Goal: Task Accomplishment & Management: Complete application form

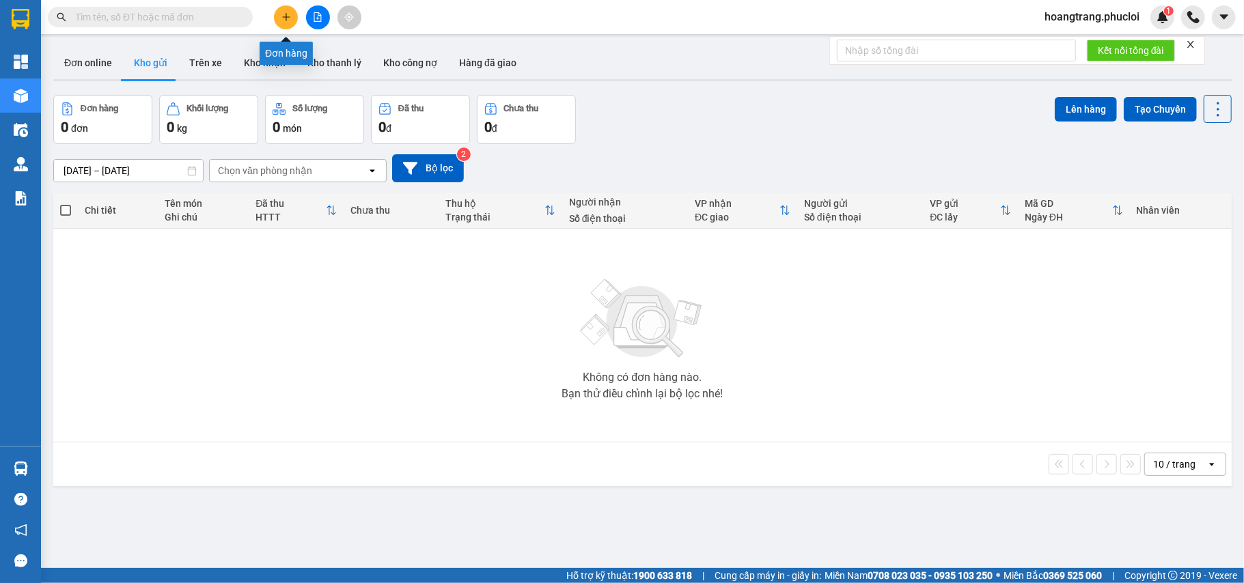
click at [284, 20] on icon "plus" at bounding box center [286, 17] width 10 height 10
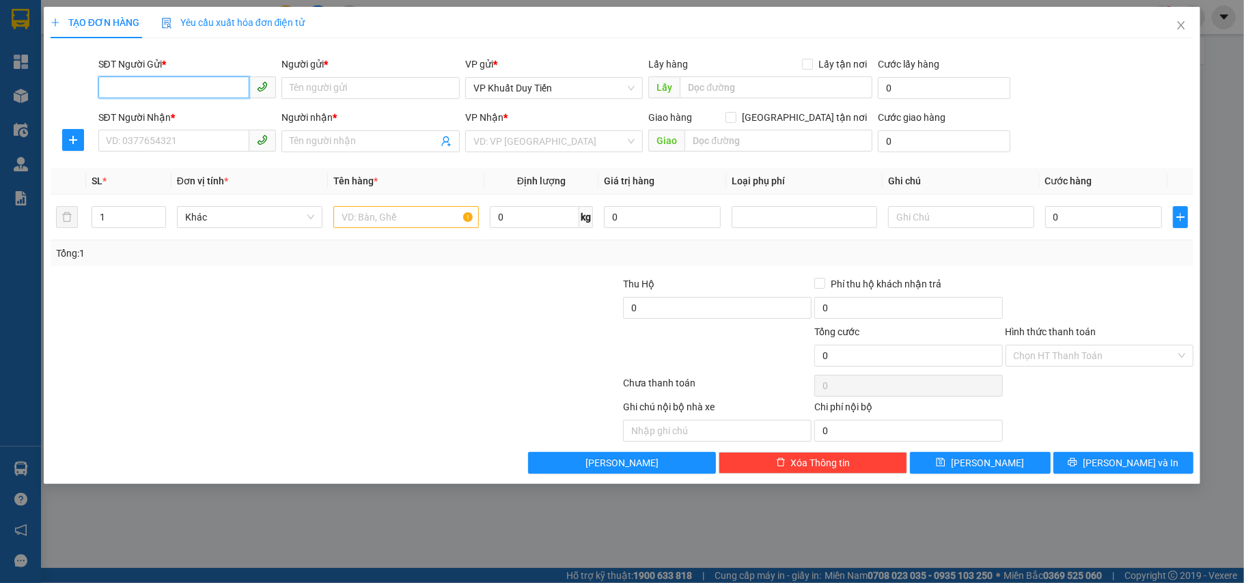
click at [182, 96] on input "SĐT Người Gửi *" at bounding box center [174, 88] width 152 height 22
type input "0348787555"
click at [311, 90] on input "Người gửi *" at bounding box center [370, 88] width 178 height 22
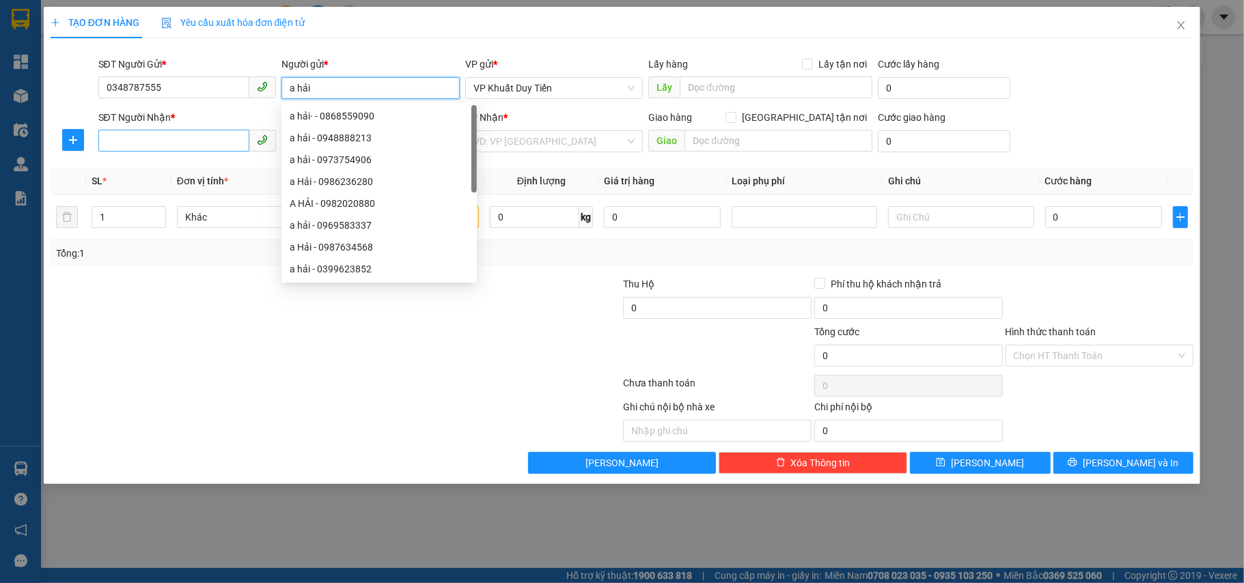
type input "a hải"
click at [135, 145] on input "SĐT Người Nhận *" at bounding box center [174, 141] width 152 height 22
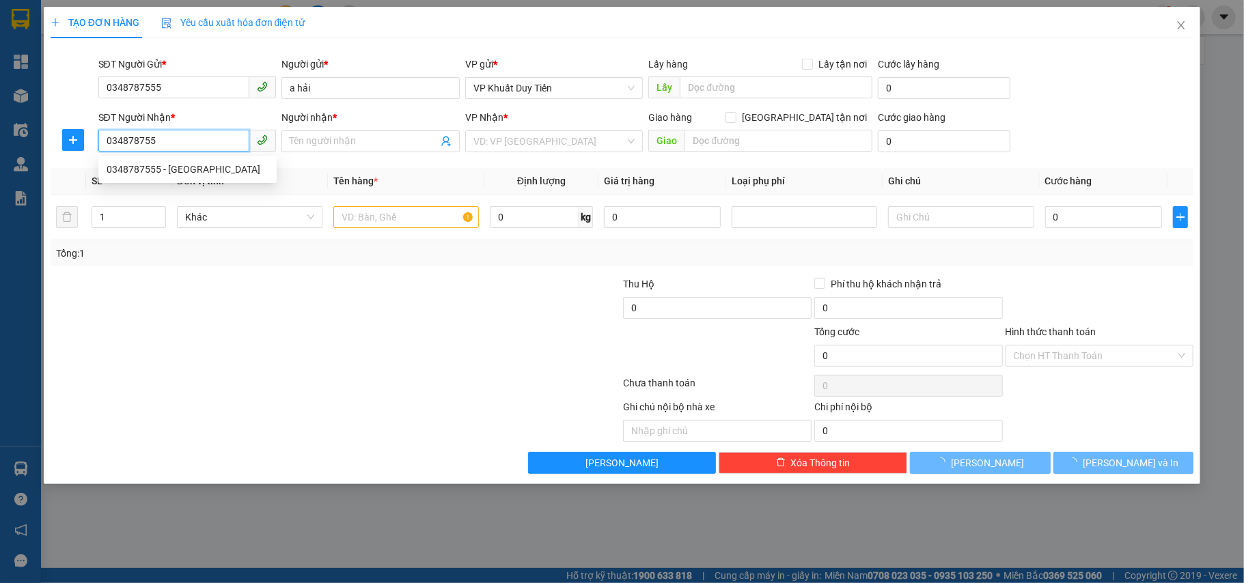
type input "0348787555"
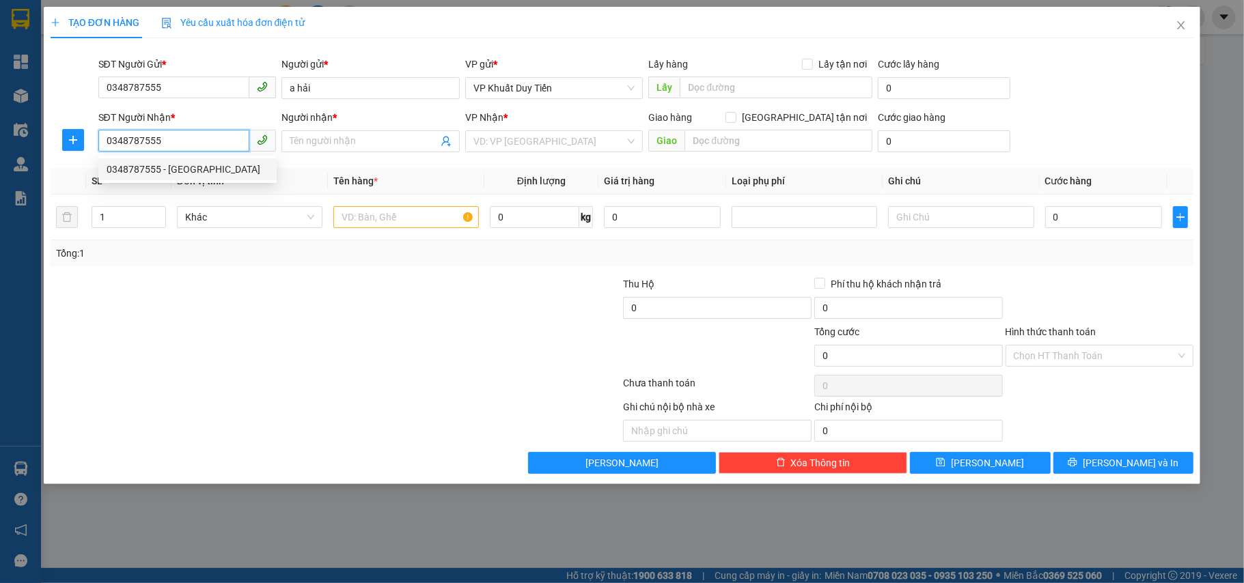
click at [141, 168] on div "0348787555 - [GEOGRAPHIC_DATA]" at bounding box center [188, 169] width 162 height 15
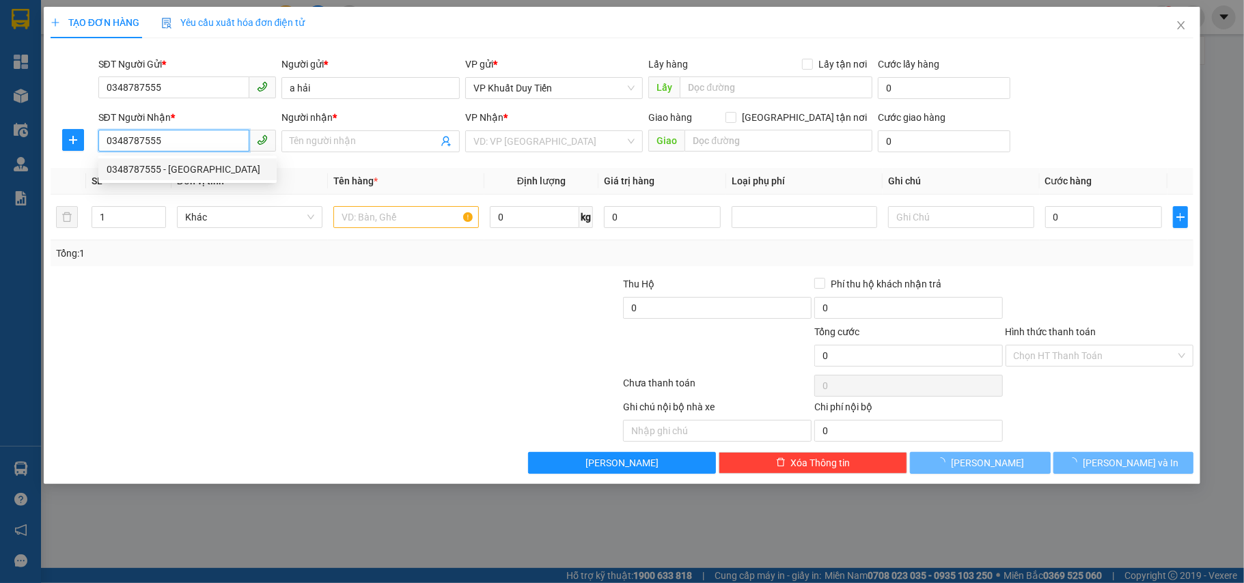
type input "[PERSON_NAME]"
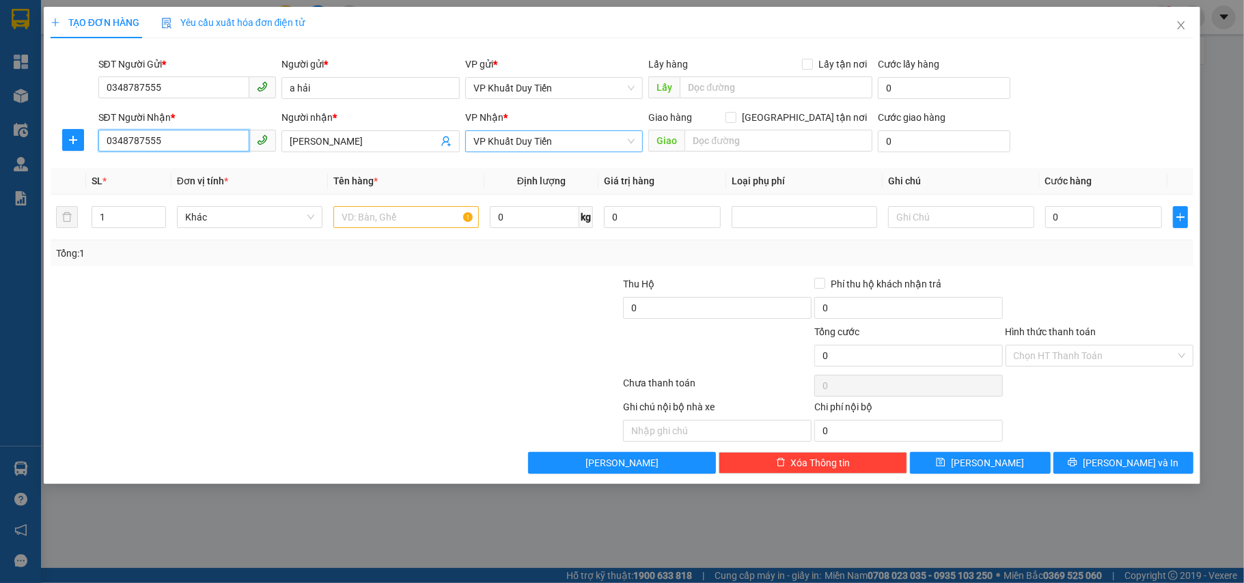
click at [558, 137] on span "VP Khuất Duy Tiến" at bounding box center [554, 141] width 162 height 20
type input "0348787555"
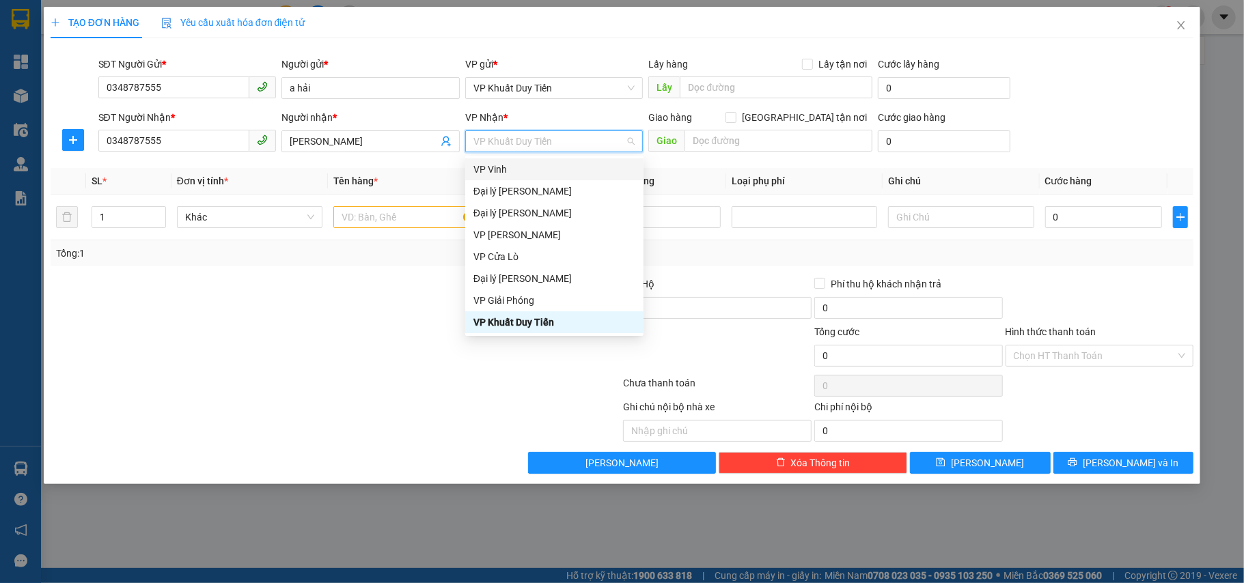
click at [484, 171] on div "VP Vinh" at bounding box center [554, 169] width 162 height 15
click at [366, 222] on input "text" at bounding box center [405, 217] width 145 height 22
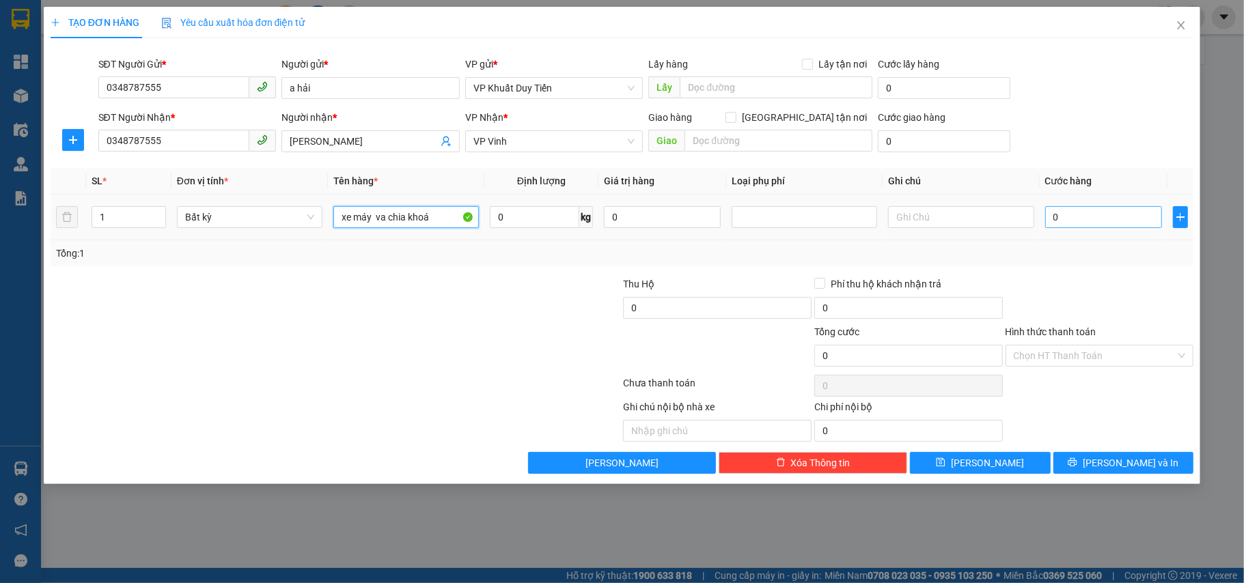
type input "xe máy va chia khoá"
click at [1051, 220] on input "0" at bounding box center [1103, 217] width 117 height 22
type input "3"
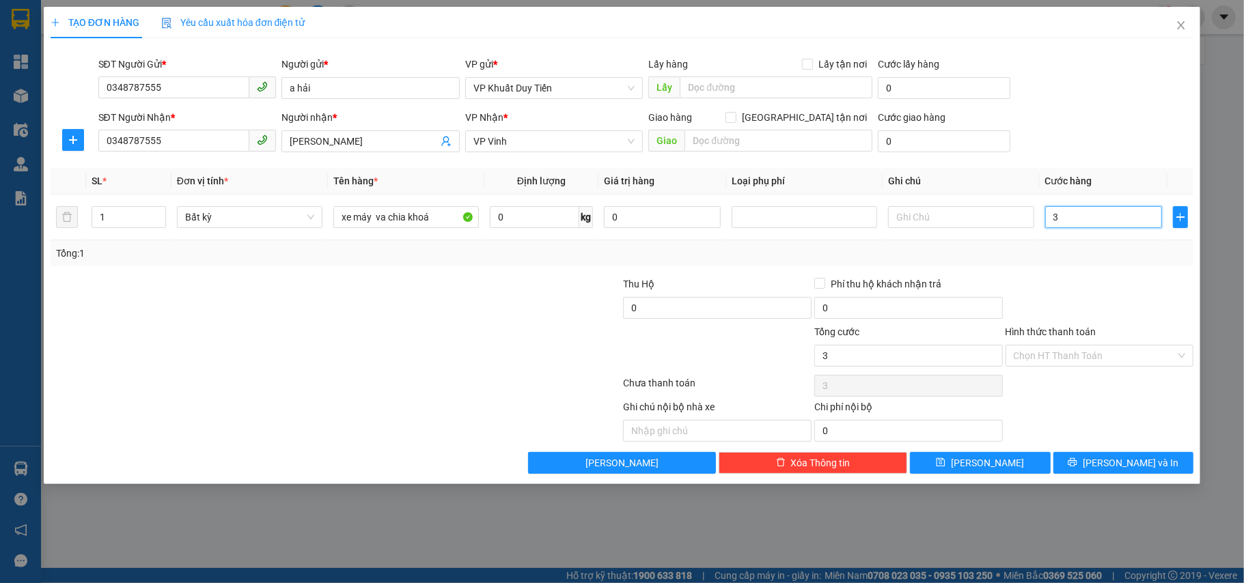
type input "35"
type input "350"
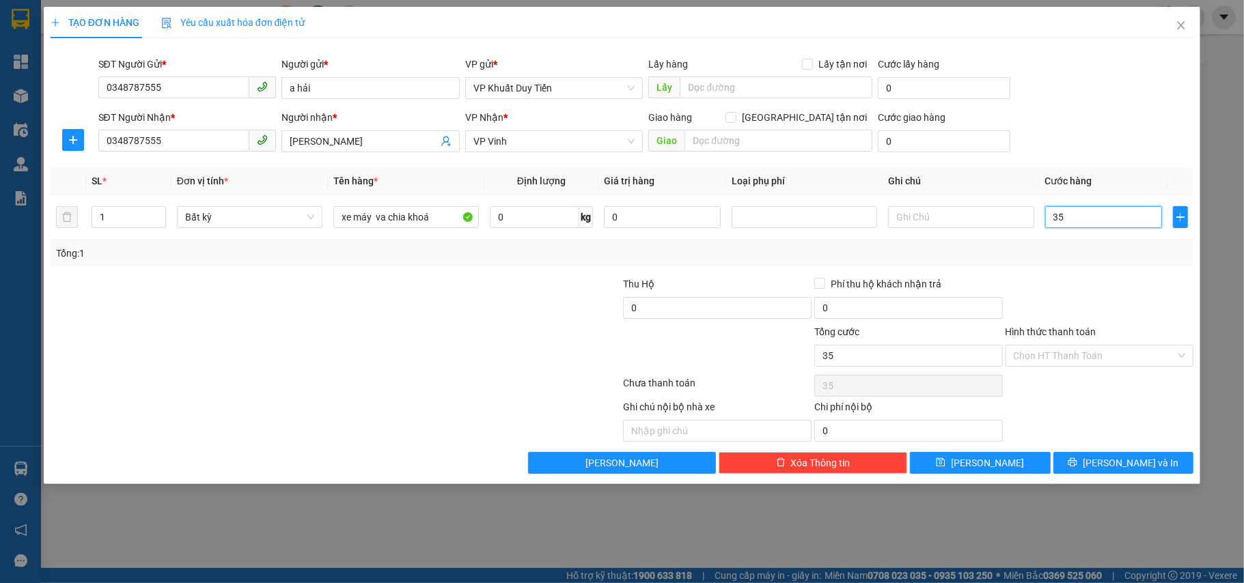
type input "350"
type input "3.500"
type input "35.000"
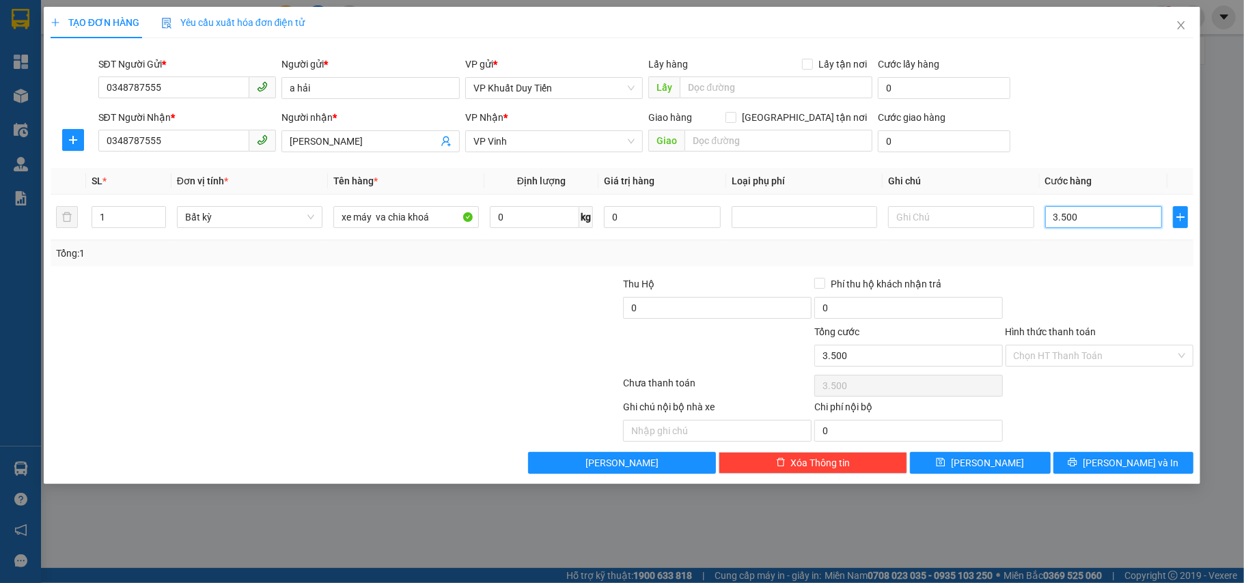
type input "35.000"
type input "350.000"
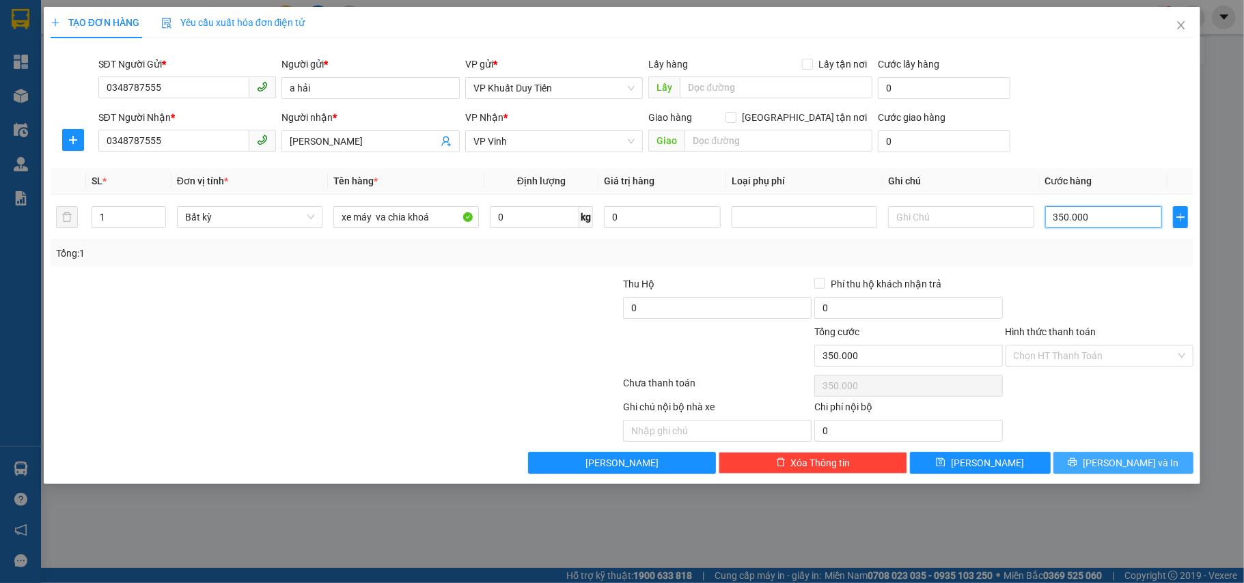
type input "350.000"
click at [1091, 474] on button "Lưu và In" at bounding box center [1123, 463] width 141 height 22
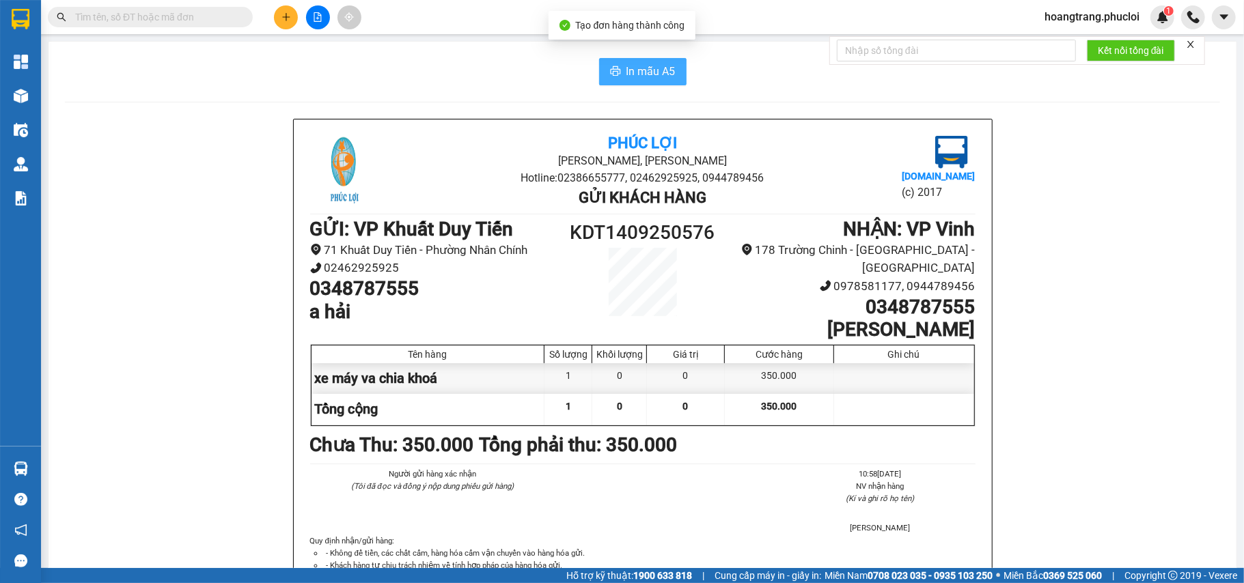
click at [650, 66] on span "In mẫu A5" at bounding box center [650, 71] width 49 height 17
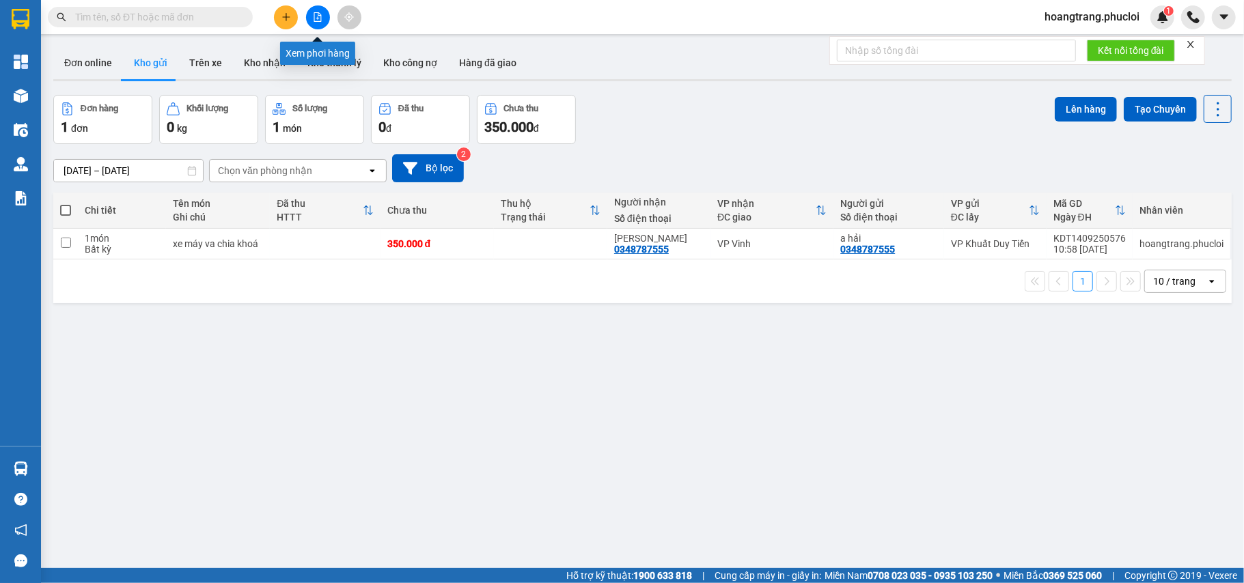
click at [320, 19] on icon "file-add" at bounding box center [318, 17] width 10 height 10
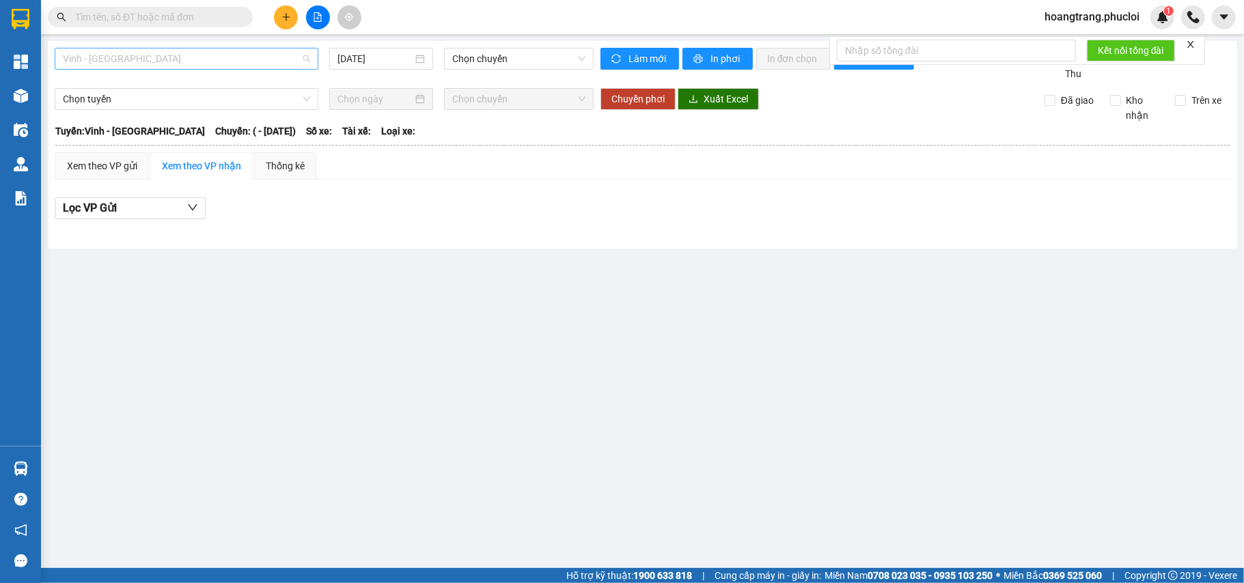
click at [210, 55] on span "Vinh - Hà Tĩnh" at bounding box center [186, 58] width 247 height 20
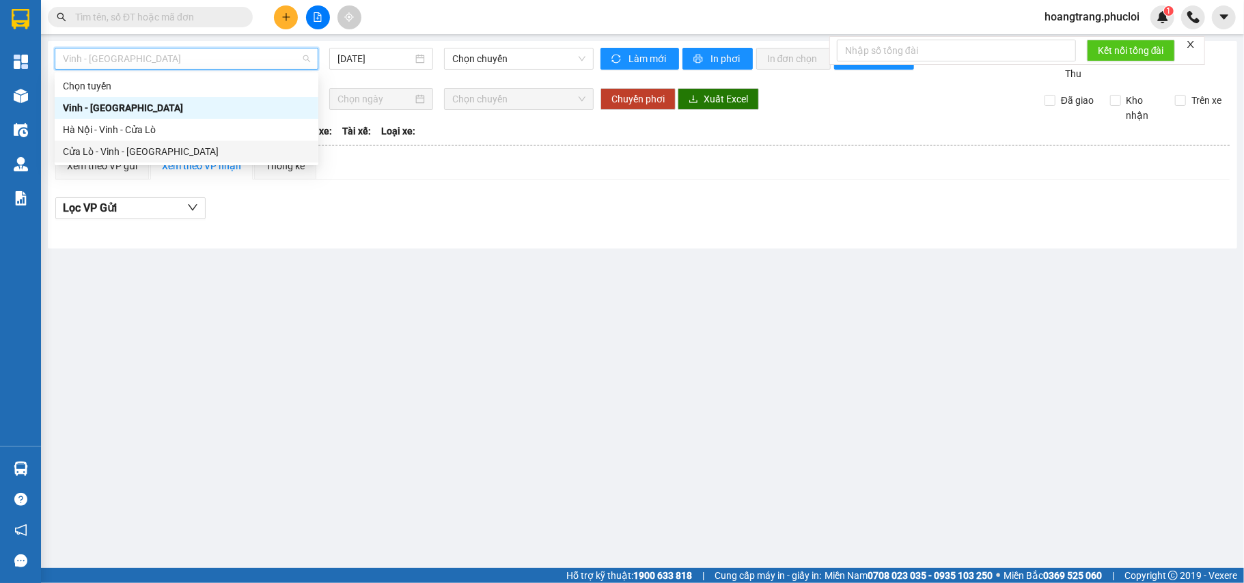
click at [81, 154] on div "Cửa Lò - Vinh - Hà Nội" at bounding box center [186, 151] width 247 height 15
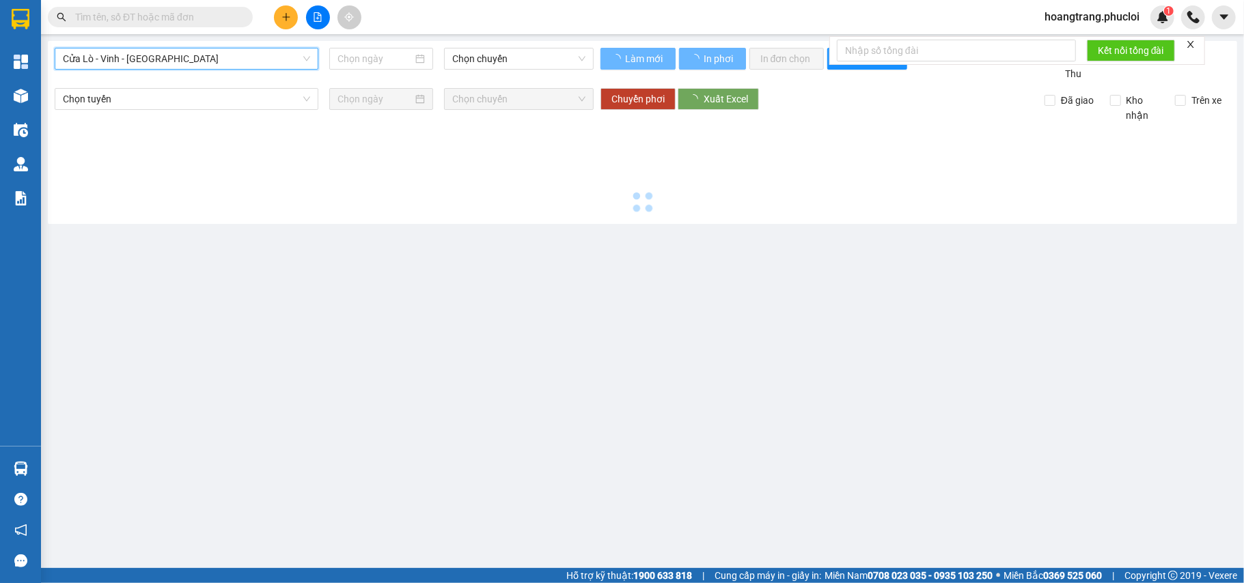
type input "14/09/2025"
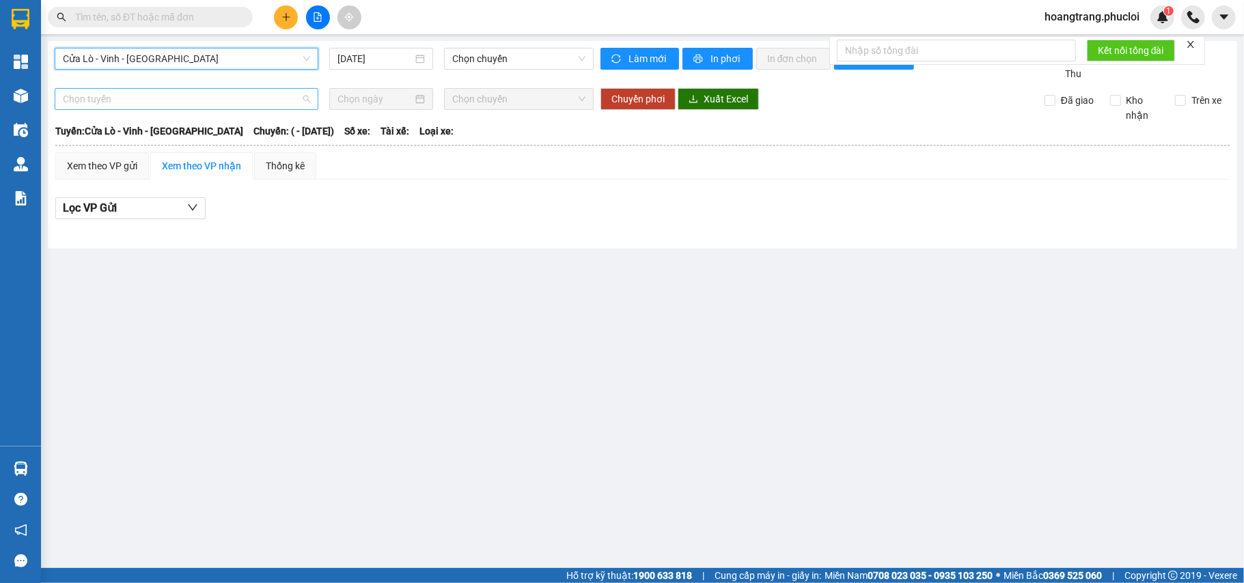
click at [107, 100] on span "Chọn tuyến" at bounding box center [186, 99] width 247 height 20
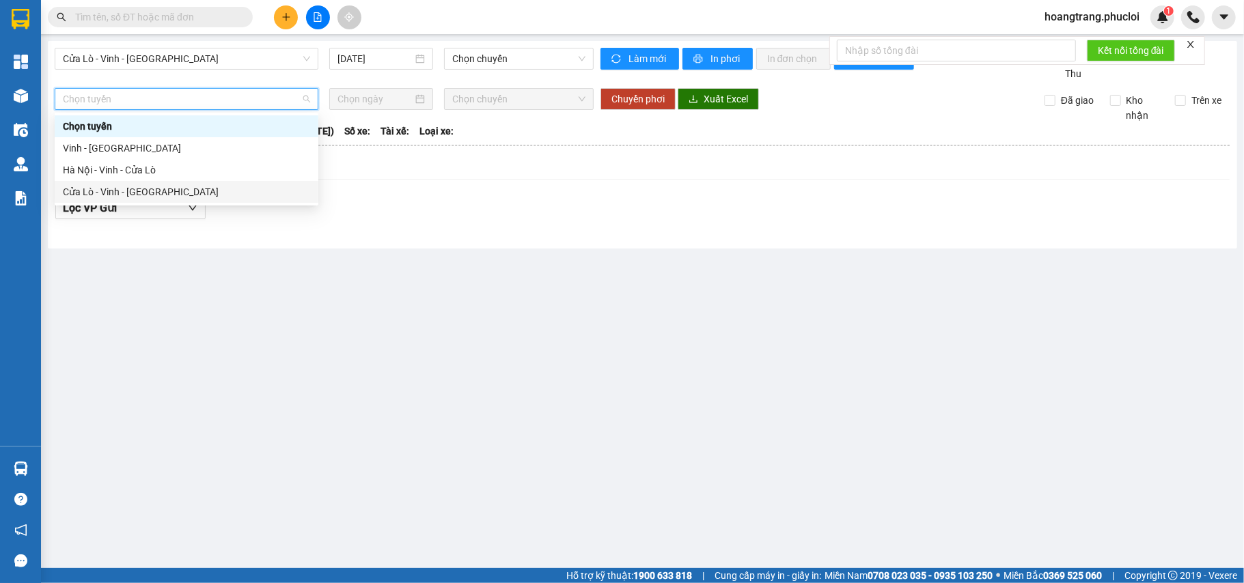
click at [100, 195] on div "Cửa Lò - Vinh - Hà Nội" at bounding box center [186, 191] width 247 height 15
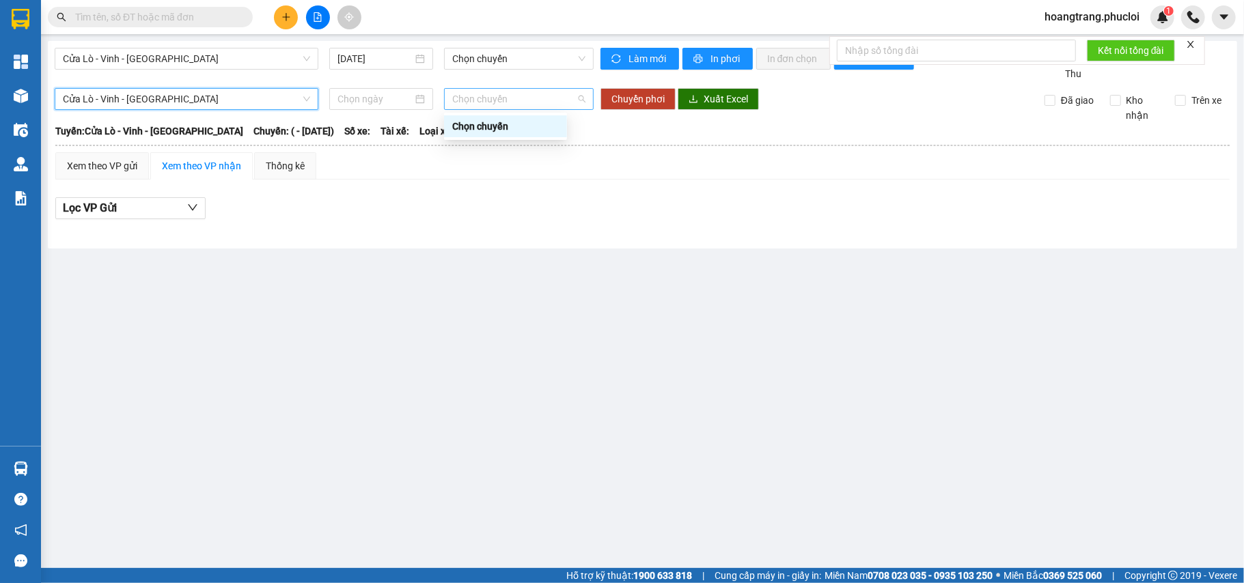
click at [460, 105] on span "Chọn chuyến" at bounding box center [518, 99] width 133 height 20
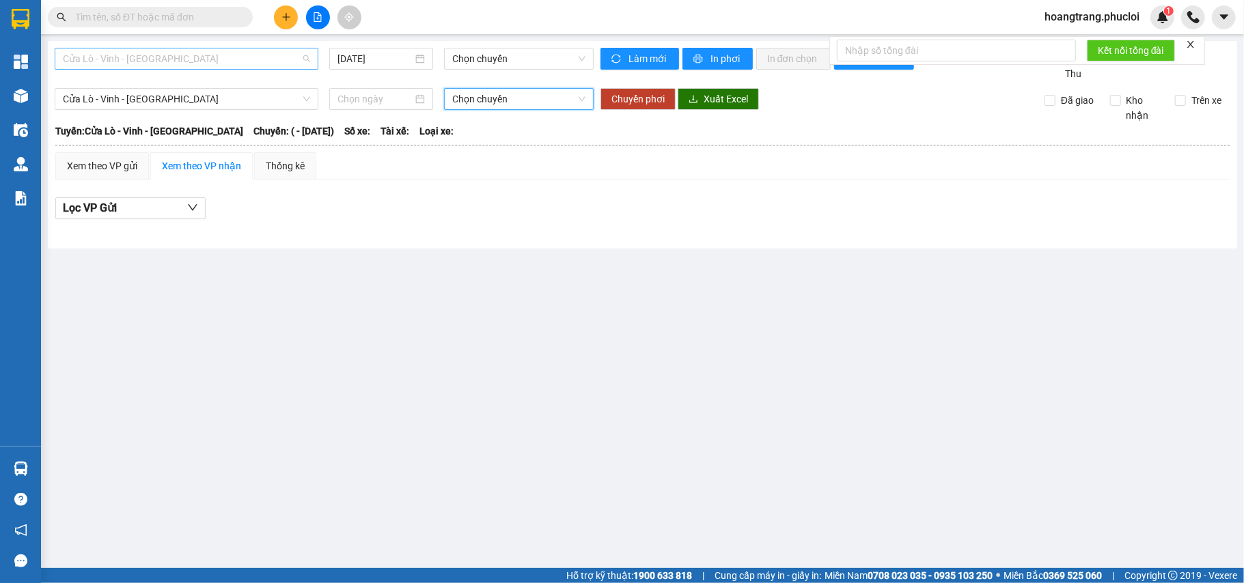
click at [161, 55] on span "Cửa Lò - Vinh - Hà Nội" at bounding box center [186, 58] width 247 height 20
